Goal: Task Accomplishment & Management: Use online tool/utility

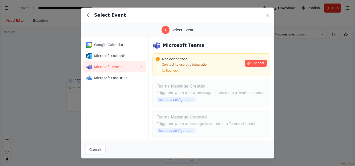
click at [266, 16] on icon at bounding box center [267, 15] width 3 height 3
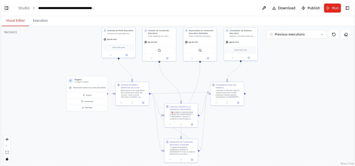
click at [8, 6] on button "Toggle Left Sidebar" at bounding box center [6, 8] width 7 height 7
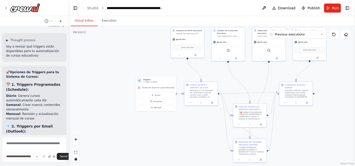
scroll to position [16545, 0]
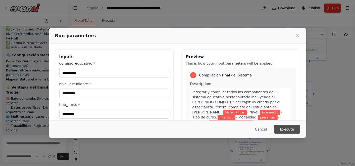
click at [290, 128] on button "Execute" at bounding box center [287, 129] width 26 height 9
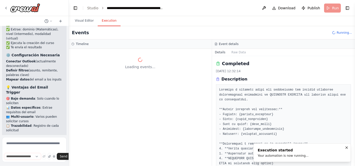
scroll to position [0, 0]
click at [179, 108] on div "Loading events..." at bounding box center [140, 107] width 143 height 117
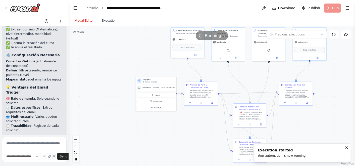
click at [80, 20] on button "Visual Editor" at bounding box center [84, 21] width 27 height 11
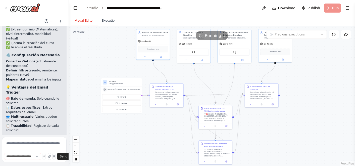
drag, startPoint x: 137, startPoint y: 53, endPoint x: 104, endPoint y: 50, distance: 33.0
click at [104, 50] on div ".deletable-edge-delete-btn { width: 20px; height: 20px; border: 0px solid #ffff…" at bounding box center [212, 96] width 286 height 140
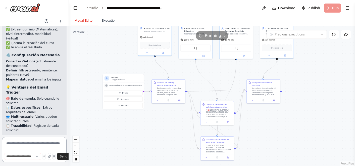
click at [24, 143] on textarea at bounding box center [34, 149] width 65 height 25
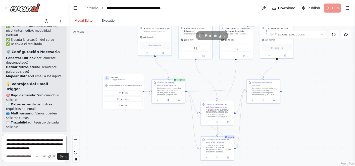
scroll to position [16511, 0]
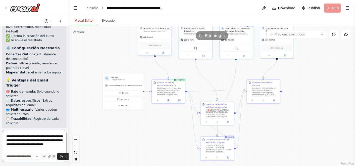
type textarea "**********"
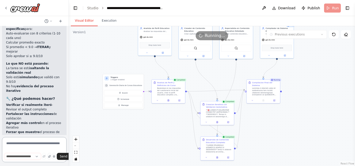
scroll to position [16819, 0]
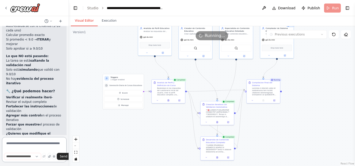
click at [32, 139] on textarea at bounding box center [34, 149] width 65 height 25
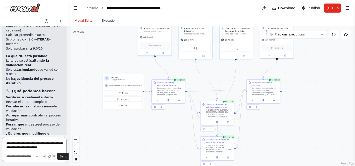
type textarea "**********"
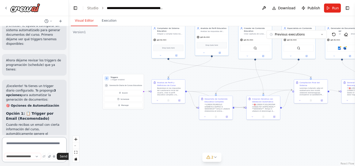
scroll to position [17388, 0]
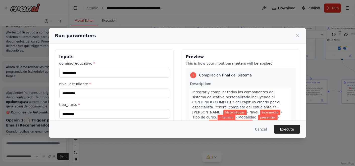
scroll to position [17376, 0]
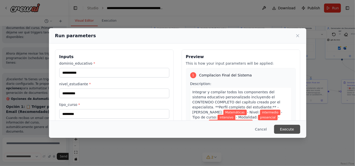
click at [292, 128] on button "Execute" at bounding box center [287, 129] width 26 height 9
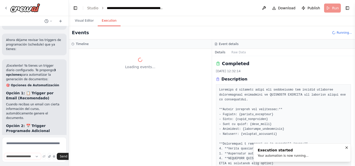
scroll to position [17404, 0]
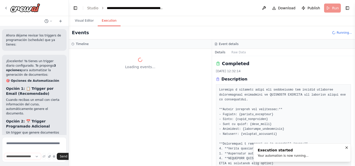
click at [107, 42] on div "Timeline" at bounding box center [140, 44] width 138 height 4
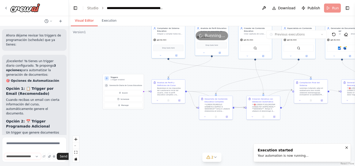
click at [80, 17] on button "Visual Editor" at bounding box center [84, 21] width 27 height 11
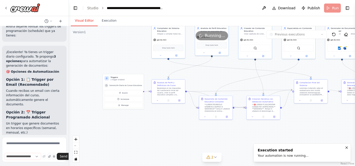
click at [80, 17] on button "Visual Editor" at bounding box center [84, 21] width 27 height 11
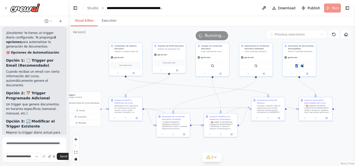
drag, startPoint x: 228, startPoint y: 143, endPoint x: 184, endPoint y: 161, distance: 47.8
click at [184, 161] on div ".deletable-edge-delete-btn { width: 20px; height: 20px; border: 0px solid #ffff…" at bounding box center [212, 96] width 286 height 140
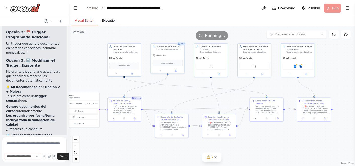
scroll to position [17497, 0]
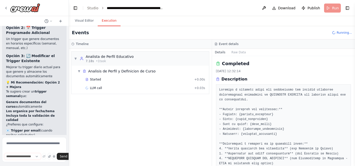
click at [107, 20] on button "Execution" at bounding box center [109, 21] width 23 height 11
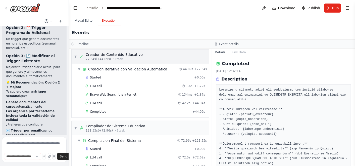
scroll to position [198, 0]
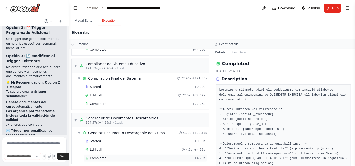
click at [114, 156] on div "Completed" at bounding box center [138, 158] width 107 height 4
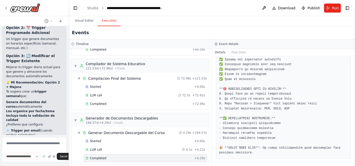
scroll to position [299, 0]
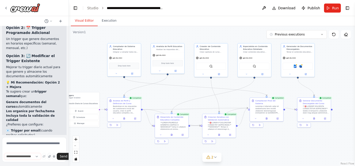
click at [82, 23] on button "Visual Editor" at bounding box center [84, 21] width 27 height 11
click at [299, 66] on div "Google docs Microsoft word" at bounding box center [298, 65] width 30 height 7
click at [290, 74] on button at bounding box center [290, 73] width 15 height 3
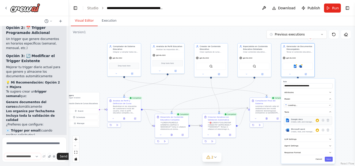
click at [297, 122] on div "Google docs Create, edit, and manage Google Docs documents with text manipulati…" at bounding box center [308, 120] width 48 height 9
click at [300, 133] on div "Microsoft word Create, read, and manage Word documents and text files in OneDri…" at bounding box center [308, 130] width 48 height 9
click at [319, 130] on div "Warnings: • Microsoft word integration is not connected. Please connect before …" at bounding box center [317, 129] width 3 height 3
click at [323, 130] on icon at bounding box center [323, 130] width 1 height 1
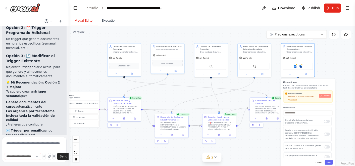
click at [329, 95] on span "Connect" at bounding box center [326, 96] width 7 height 2
click at [330, 67] on div ".deletable-edge-delete-btn { width: 20px; height: 20px; border: 0px solid #ffff…" at bounding box center [212, 96] width 286 height 140
click at [291, 71] on div at bounding box center [297, 74] width 33 height 6
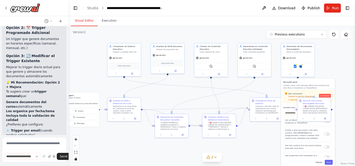
scroll to position [17538, 0]
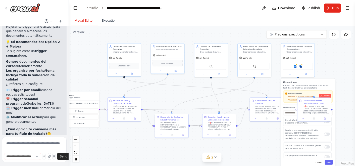
click at [252, 141] on div ".deletable-edge-delete-btn { width: 20px; height: 20px; border: 0px solid #ffff…" at bounding box center [212, 96] width 286 height 140
drag, startPoint x: 252, startPoint y: 141, endPoint x: 244, endPoint y: 127, distance: 15.3
click at [244, 127] on div ".deletable-edge-delete-btn { width: 20px; height: 20px; border: 0px solid #ffff…" at bounding box center [212, 96] width 286 height 140
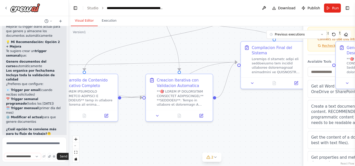
click at [258, 116] on div ".deletable-edge-delete-btn { width: 20px; height: 20px; border: 0px solid #ffff…" at bounding box center [212, 96] width 286 height 140
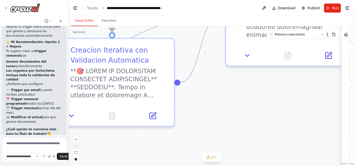
click at [77, 147] on button "zoom out" at bounding box center [76, 146] width 7 height 7
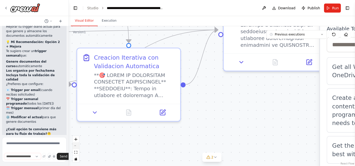
click at [77, 147] on button "zoom out" at bounding box center [76, 146] width 7 height 7
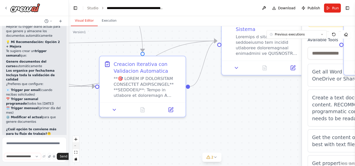
click at [77, 147] on button "zoom out" at bounding box center [76, 146] width 7 height 7
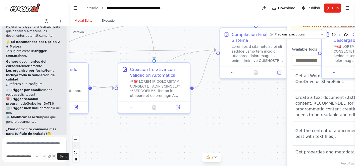
click at [77, 147] on button "zoom out" at bounding box center [76, 146] width 7 height 7
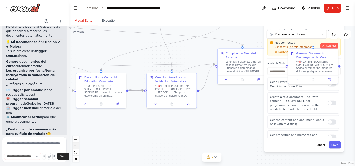
click at [77, 147] on button "zoom out" at bounding box center [76, 146] width 7 height 7
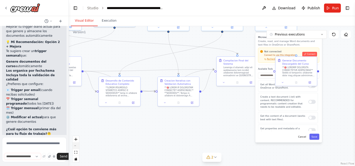
click at [77, 147] on button "zoom out" at bounding box center [76, 146] width 7 height 7
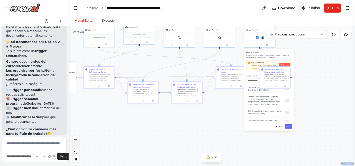
click at [77, 147] on div "React Flow controls" at bounding box center [76, 149] width 7 height 26
click at [253, 47] on div ".deletable-edge-delete-btn { width: 20px; height: 20px; border: 0px solid #ffff…" at bounding box center [212, 96] width 286 height 140
click at [252, 44] on icon at bounding box center [252, 44] width 1 height 1
